Goal: Navigation & Orientation: Find specific page/section

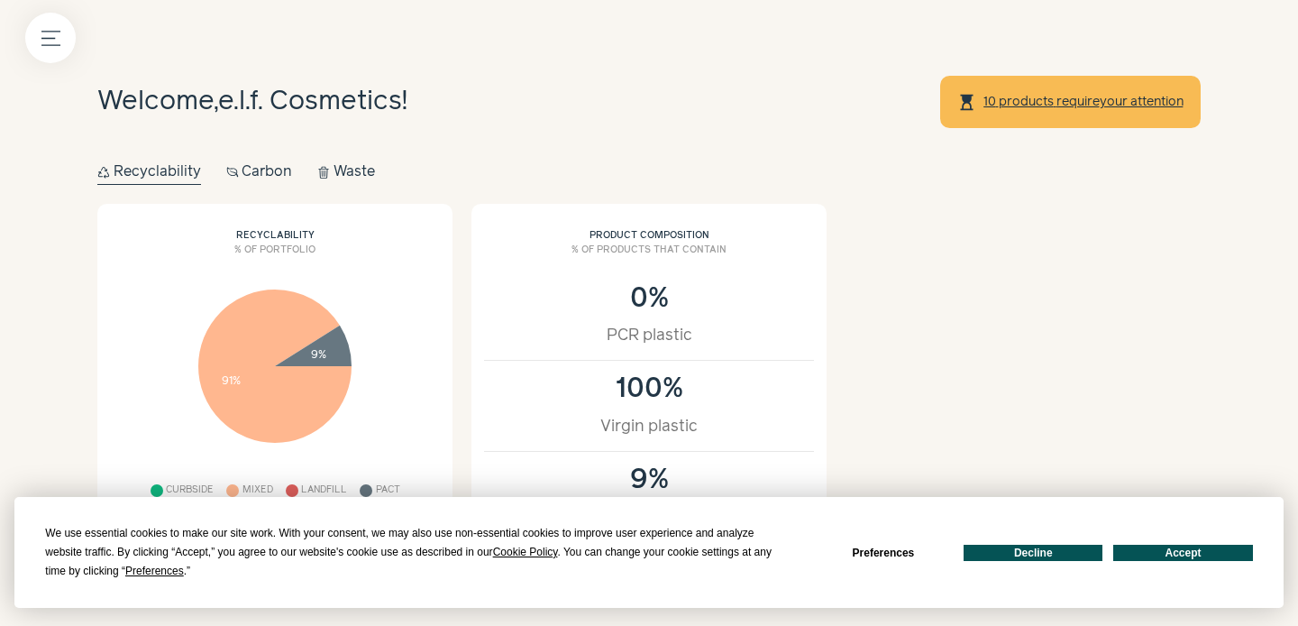
click at [1164, 545] on button "Accept" at bounding box center [1182, 553] width 139 height 16
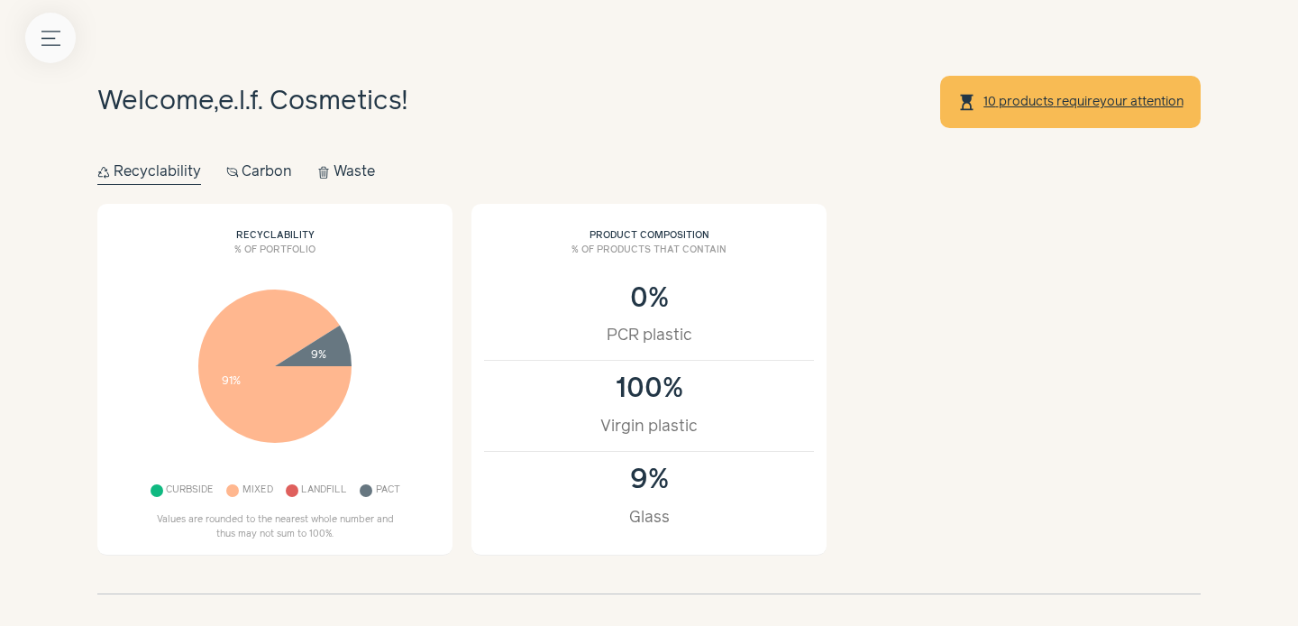
click at [55, 34] on icon "Menu button" at bounding box center [50, 38] width 19 height 19
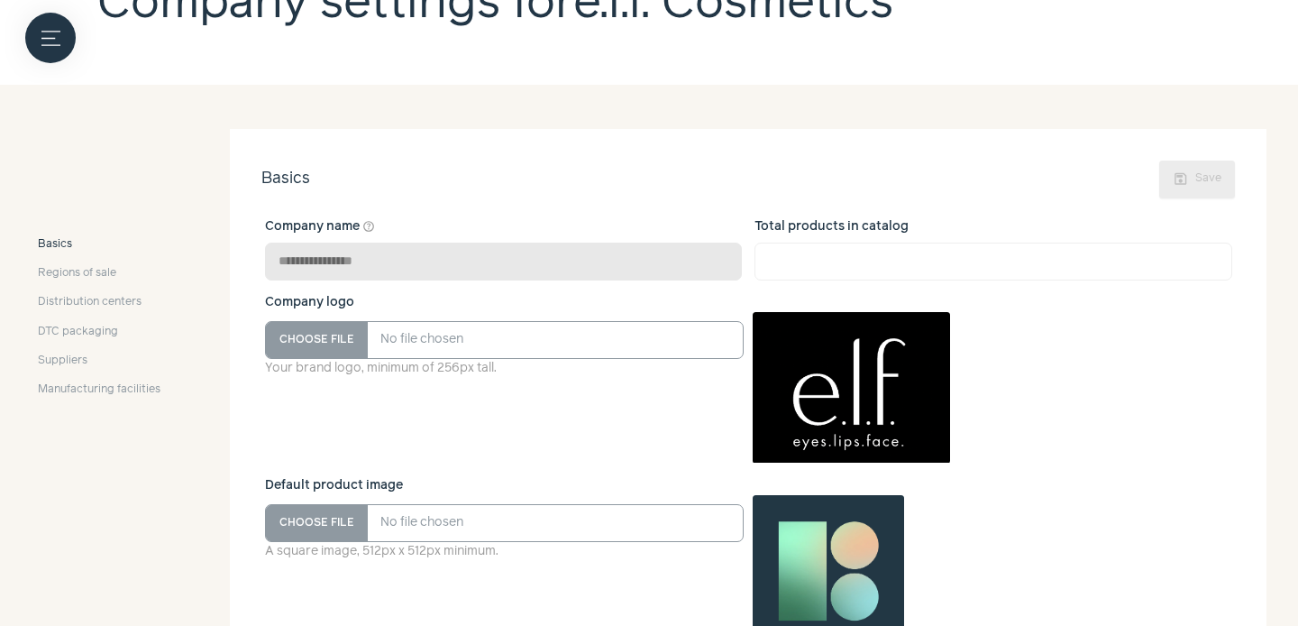
scroll to position [215, 0]
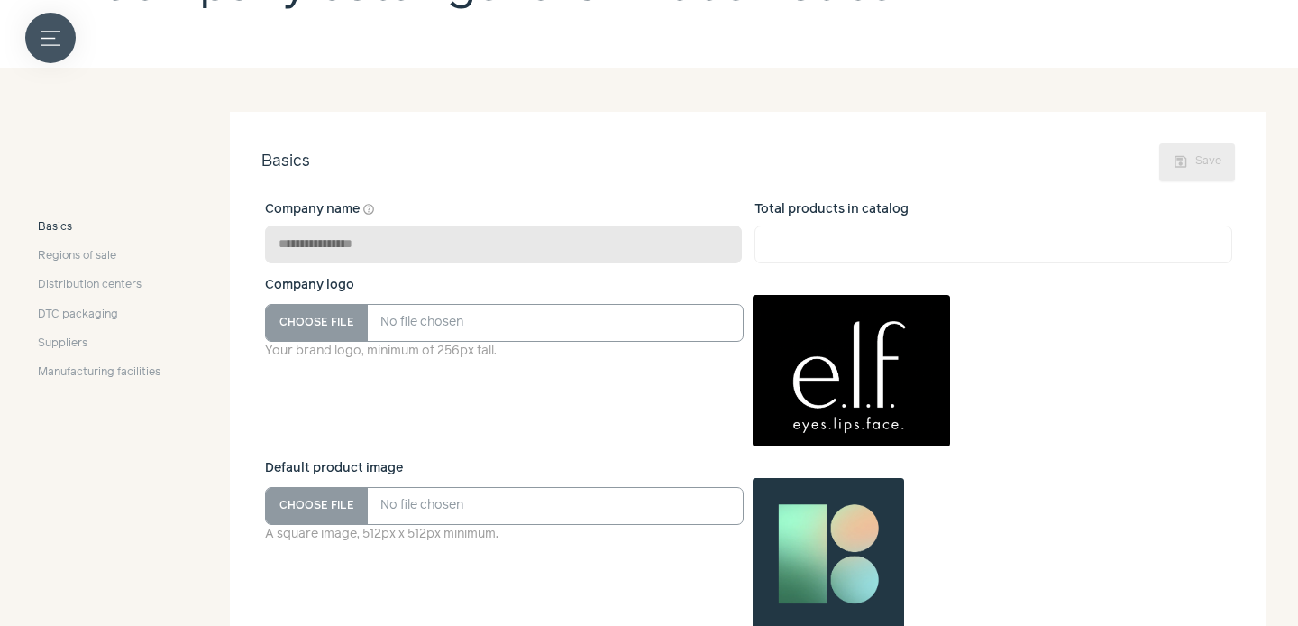
click at [37, 34] on button "Menu button" at bounding box center [50, 38] width 50 height 50
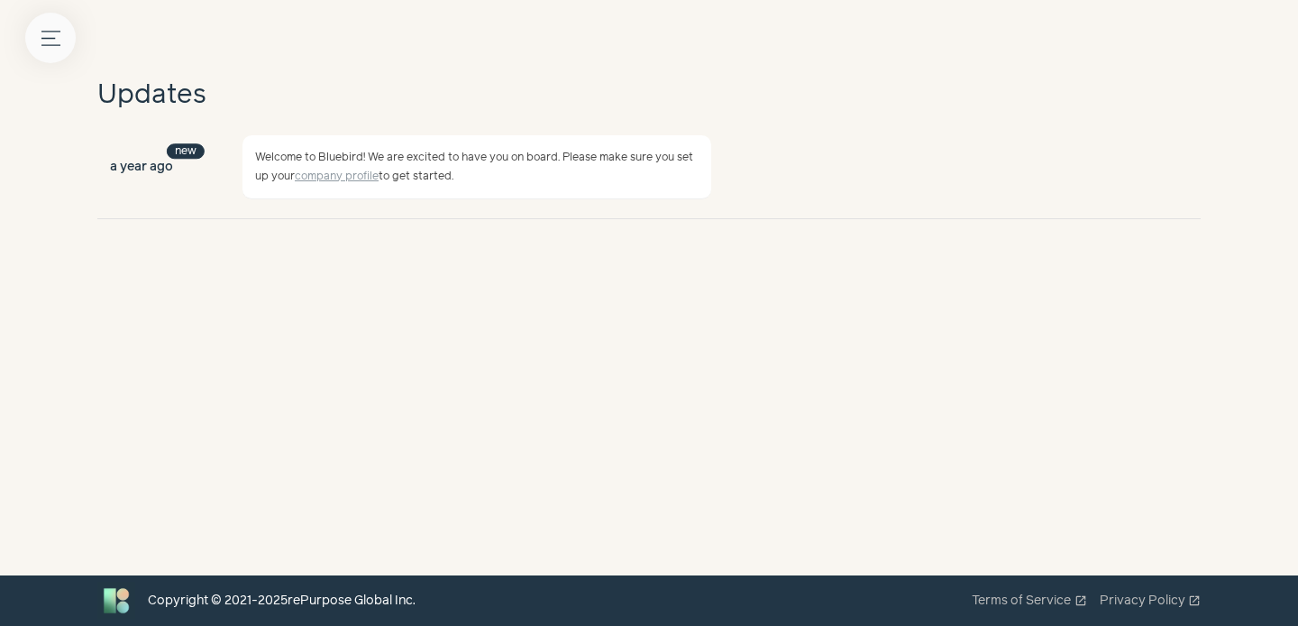
click at [41, 41] on icon "Menu button" at bounding box center [50, 38] width 19 height 19
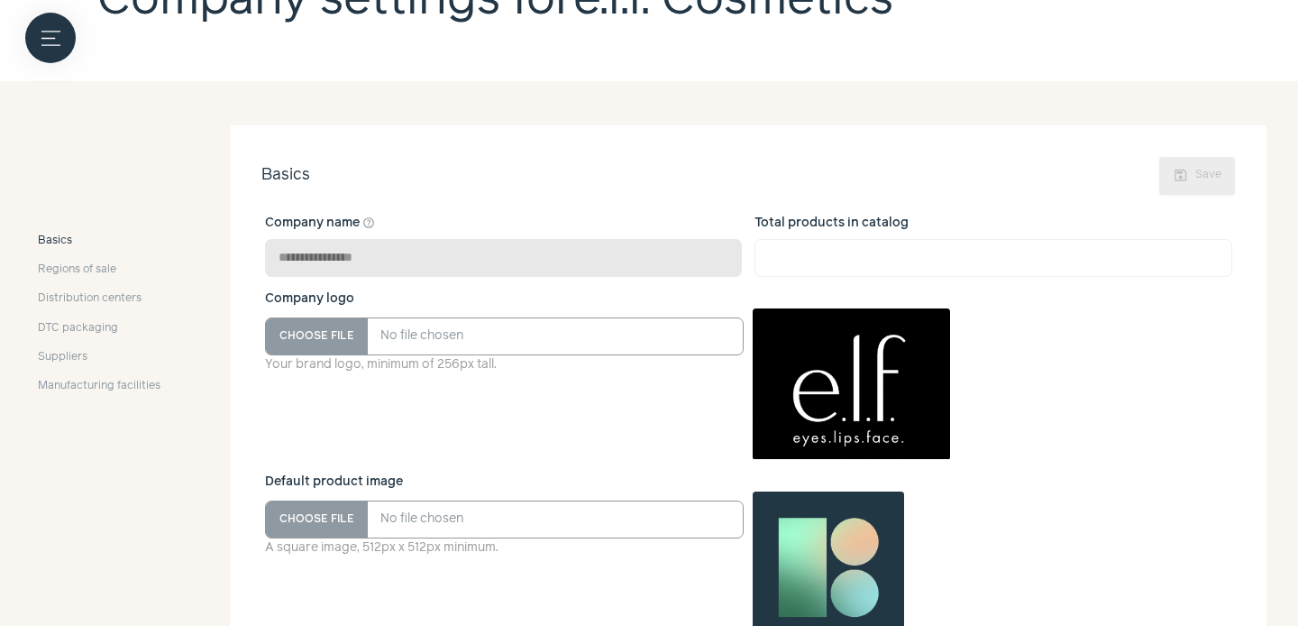
scroll to position [218, 0]
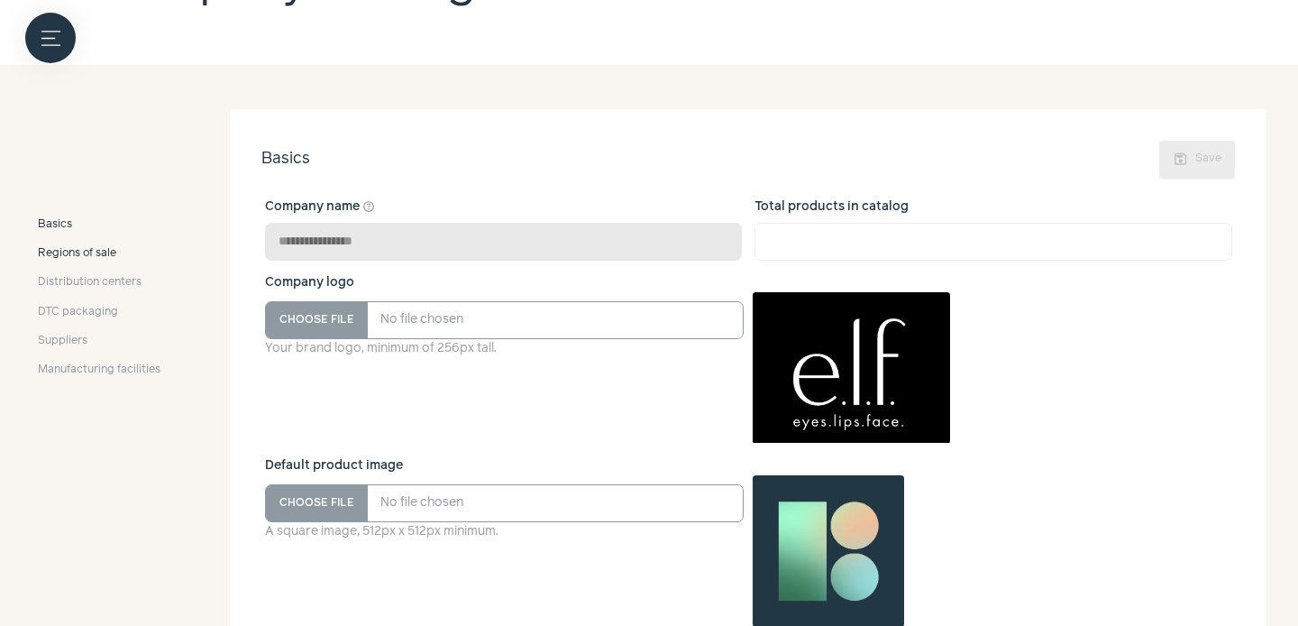
click at [74, 253] on span "Regions of sale" at bounding box center [77, 253] width 78 height 16
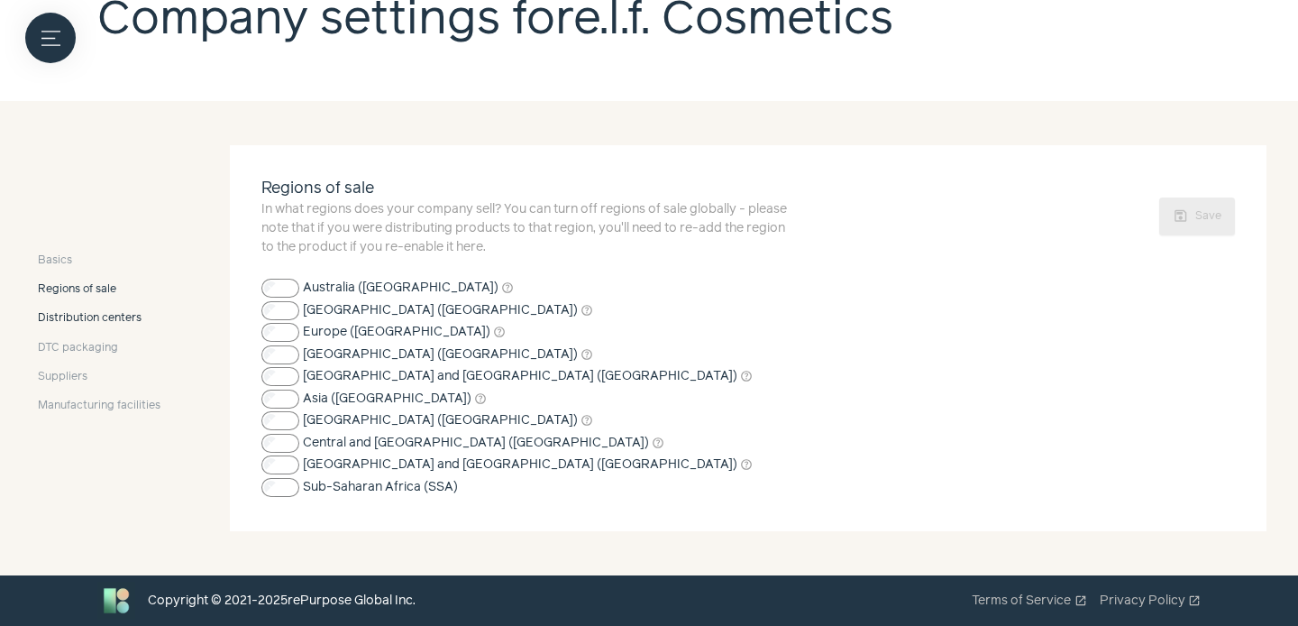
click at [89, 318] on span "Distribution centers" at bounding box center [90, 318] width 104 height 16
